Goal: Ask a question

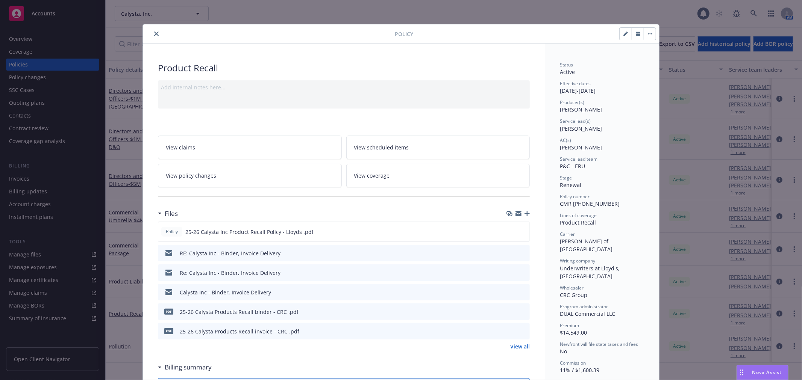
click at [737, 367] on div "Drag to move" at bounding box center [741, 373] width 9 height 14
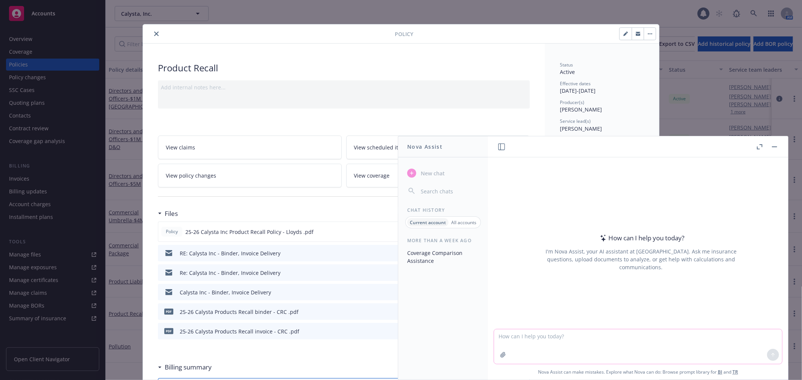
click at [551, 336] on textarea at bounding box center [638, 347] width 288 height 35
drag, startPoint x: 582, startPoint y: 340, endPoint x: 580, endPoint y: 327, distance: 13.0
click at [582, 339] on textarea "Are we allowed to use Gr" at bounding box center [638, 347] width 288 height 35
click at [582, 338] on textarea "Are we allowed to use Gr" at bounding box center [638, 347] width 288 height 35
type textarea "Are we allowed to use Granola ?"
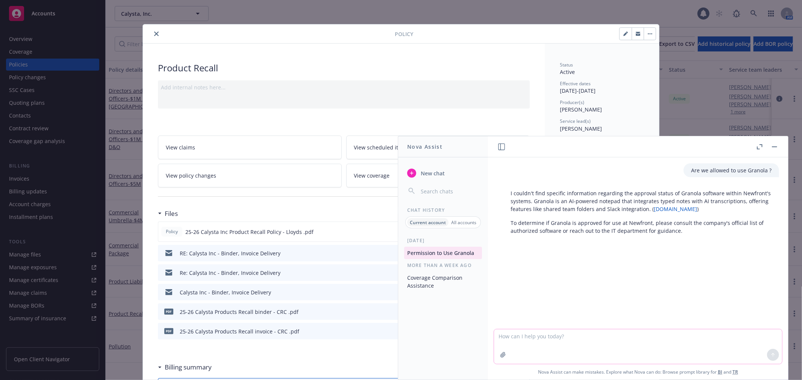
click at [602, 339] on textarea at bounding box center [638, 347] width 288 height 35
type textarea "where is the approved list"
click at [773, 354] on icon at bounding box center [772, 355] width 5 height 5
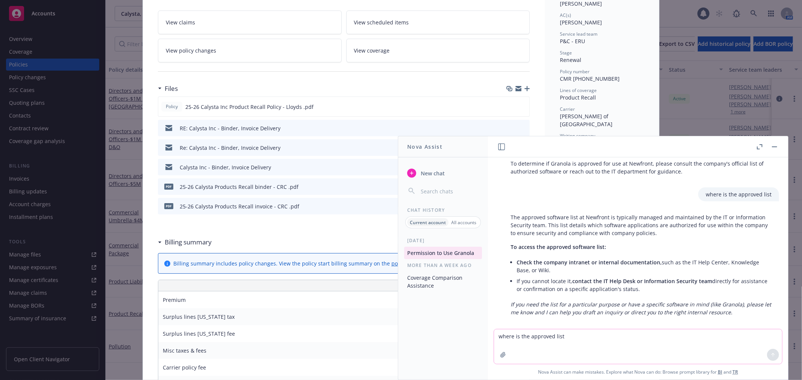
scroll to position [68, 0]
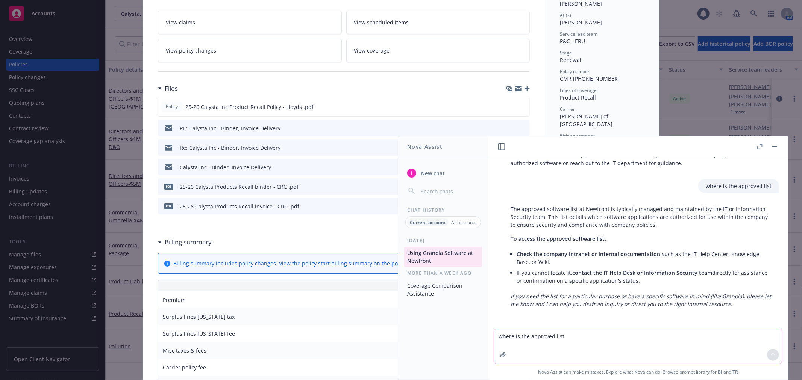
click at [778, 147] on button "button" at bounding box center [774, 146] width 9 height 9
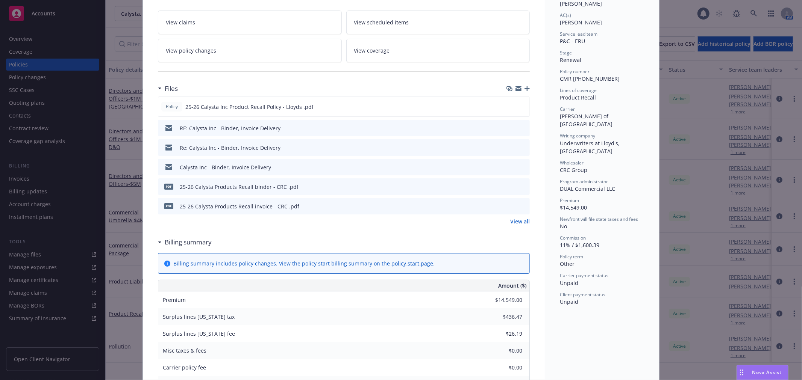
click at [778, 147] on div "Policy Product Recall Add internal notes here... View claims View scheduled ite…" at bounding box center [401, 190] width 802 height 380
